Goal: Find specific page/section

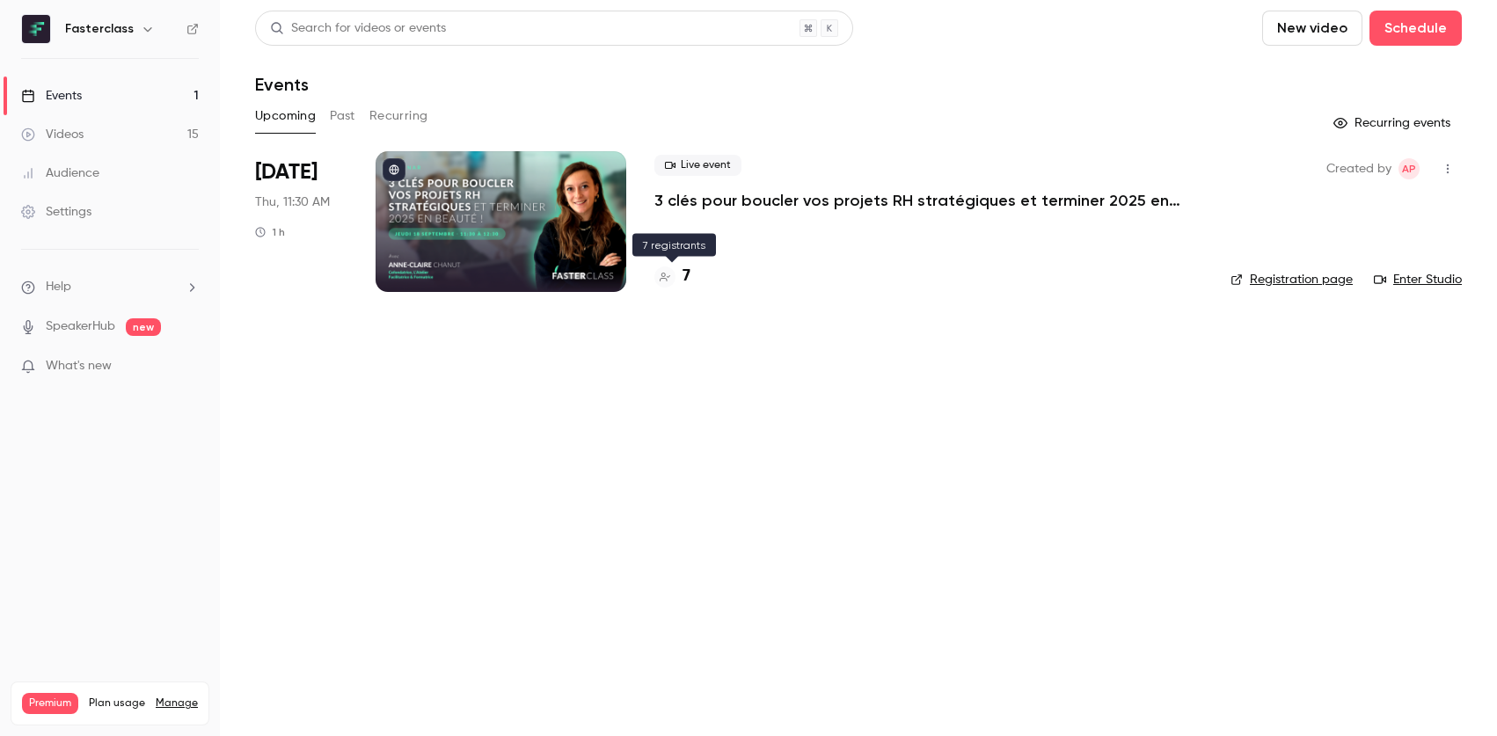
click at [689, 268] on h4 "7" at bounding box center [686, 277] width 8 height 24
